Goal: Information Seeking & Learning: Learn about a topic

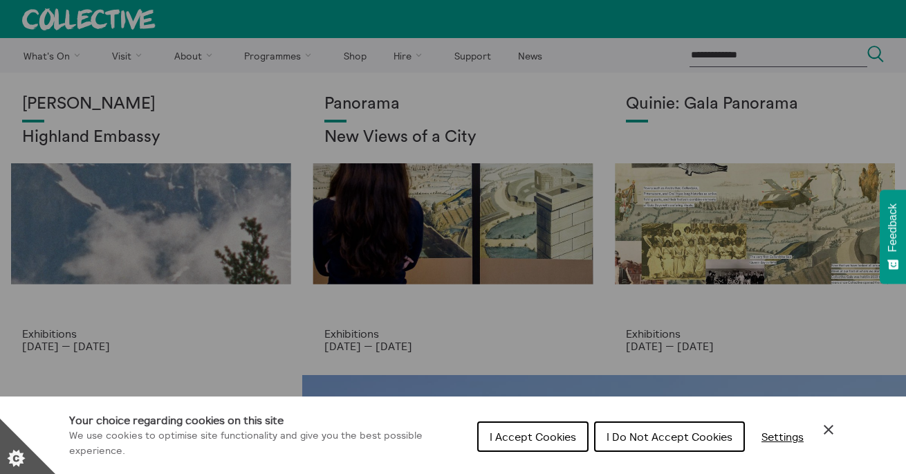
click at [641, 438] on span "I Do Not Accept Cookies" at bounding box center [669, 436] width 126 height 14
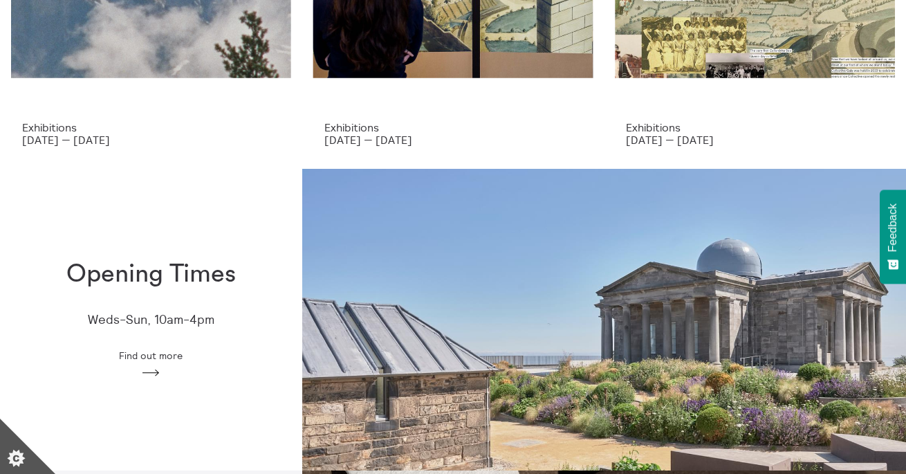
scroll to position [209, 0]
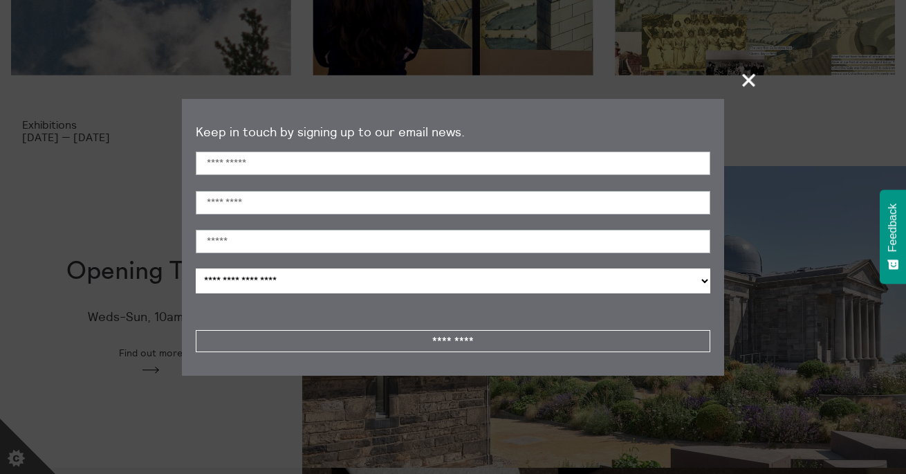
click at [749, 84] on span "+" at bounding box center [749, 79] width 41 height 41
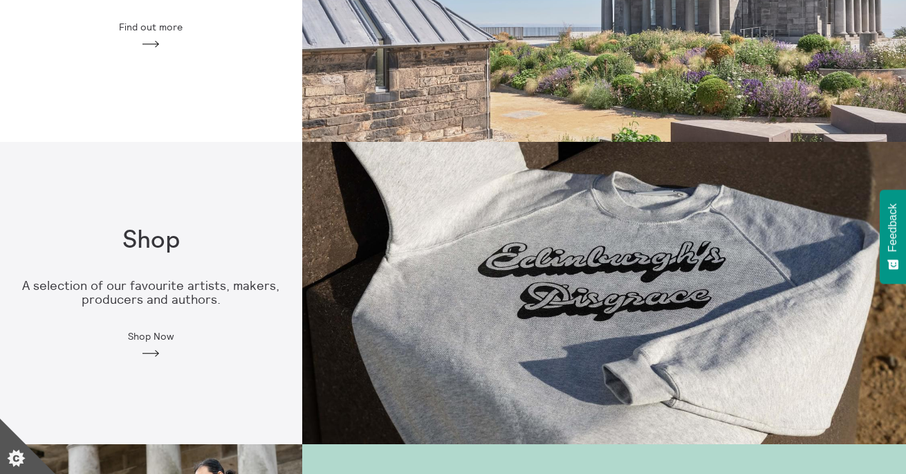
scroll to position [0, 0]
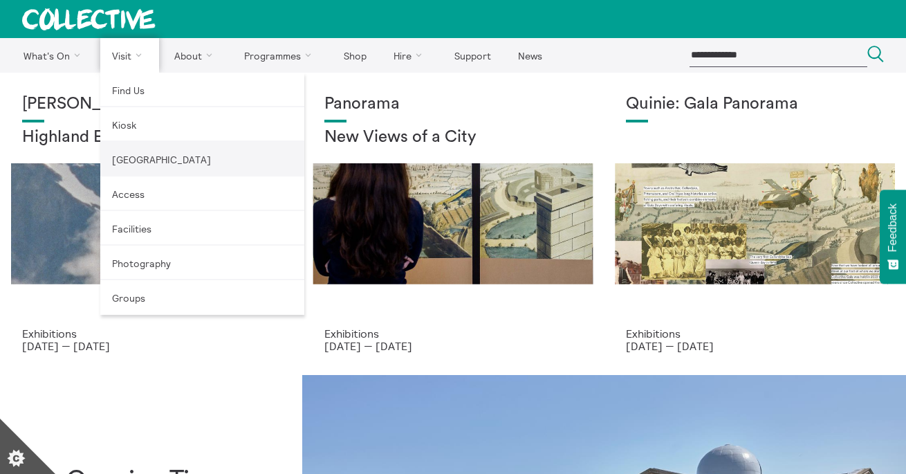
click at [131, 160] on link "[GEOGRAPHIC_DATA]" at bounding box center [202, 159] width 204 height 35
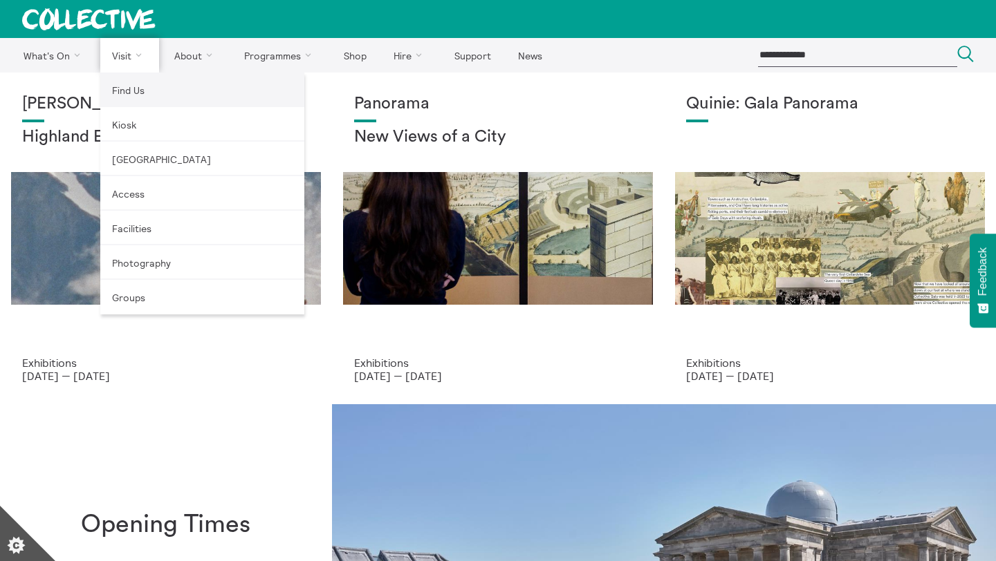
click at [131, 90] on link "Find Us" at bounding box center [202, 90] width 204 height 35
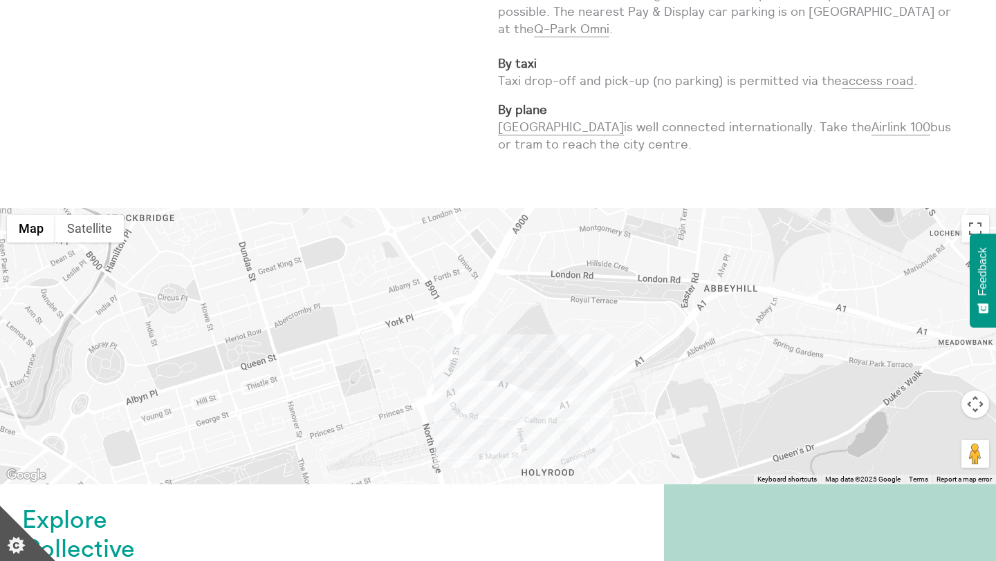
scroll to position [620, 0]
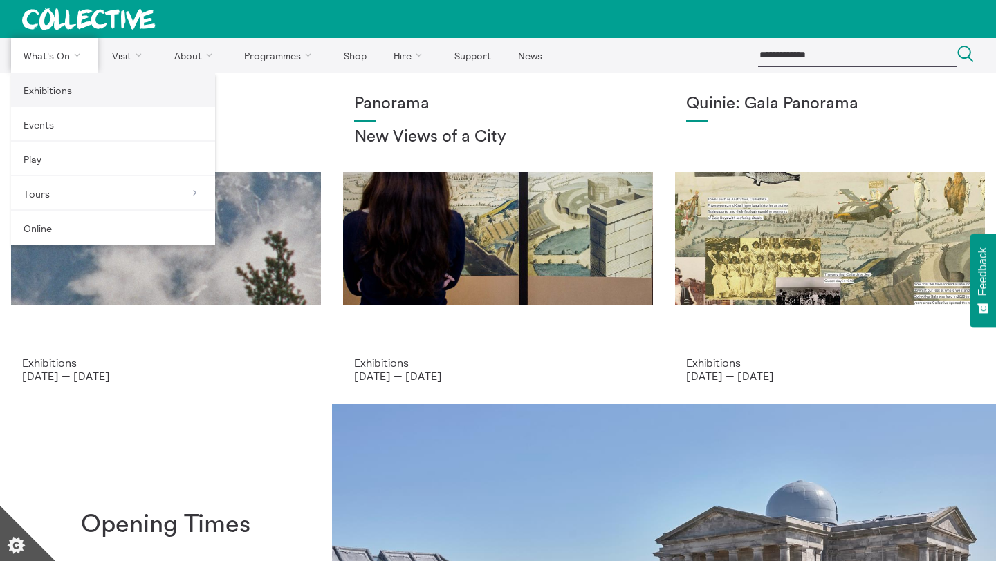
click at [61, 86] on link "Exhibitions" at bounding box center [113, 90] width 204 height 35
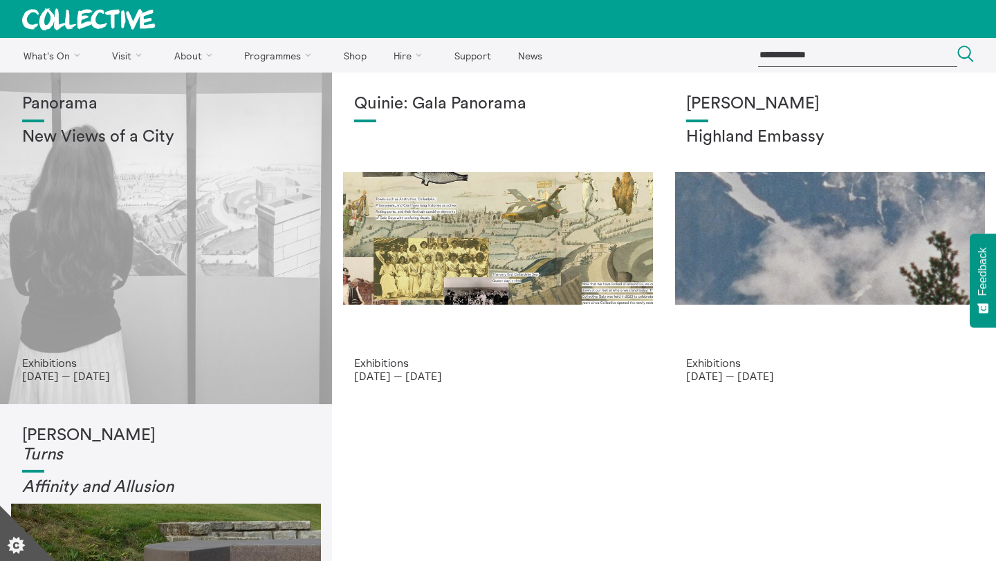
click at [205, 271] on div "Panorama New Views of a City" at bounding box center [166, 226] width 288 height 262
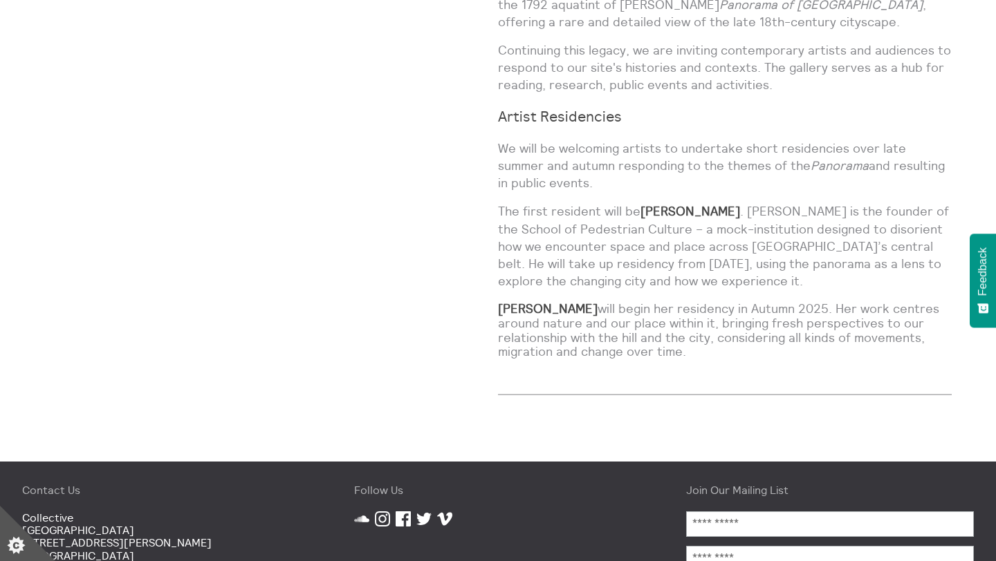
scroll to position [1138, 0]
